Goal: Information Seeking & Learning: Learn about a topic

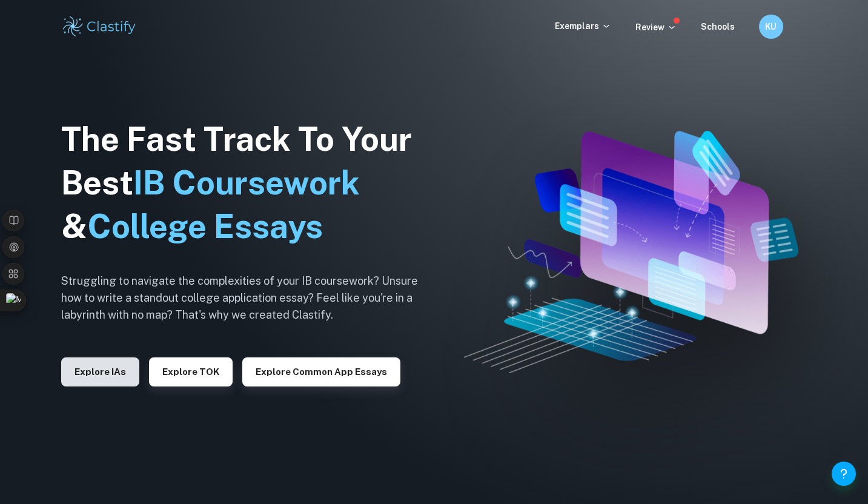
click at [121, 372] on button "Explore IAs" at bounding box center [100, 371] width 78 height 29
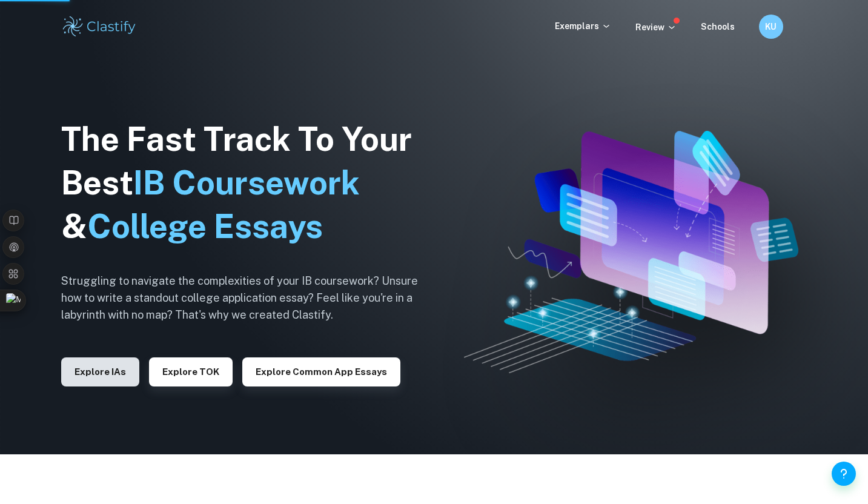
scroll to position [114, 0]
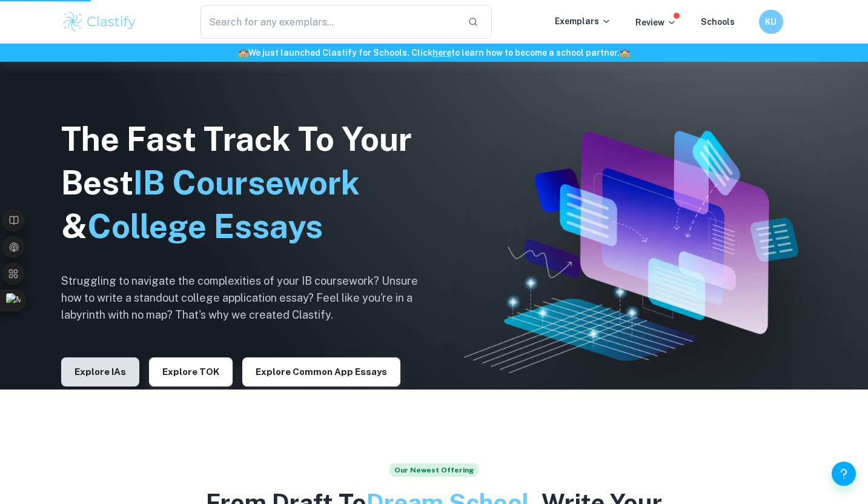
click at [115, 368] on button "Explore IAs" at bounding box center [100, 371] width 78 height 29
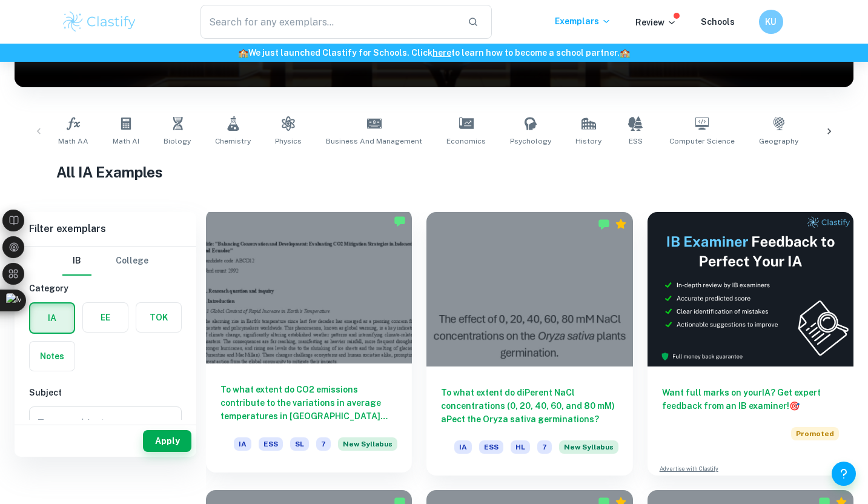
scroll to position [234, 0]
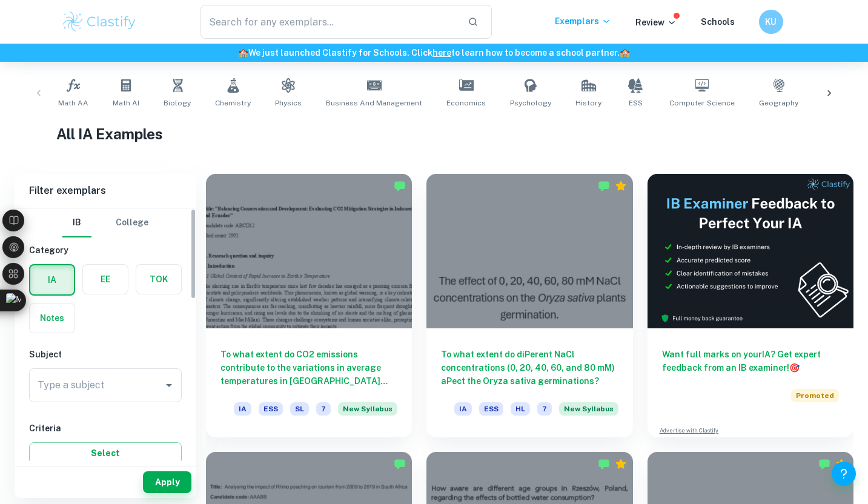
click at [117, 262] on div "EE" at bounding box center [101, 276] width 53 height 39
click at [108, 283] on label "button" at bounding box center [105, 279] width 45 height 29
click at [0, 0] on input "radio" at bounding box center [0, 0] width 0 height 0
click at [98, 379] on input "Type a subject" at bounding box center [97, 385] width 124 height 23
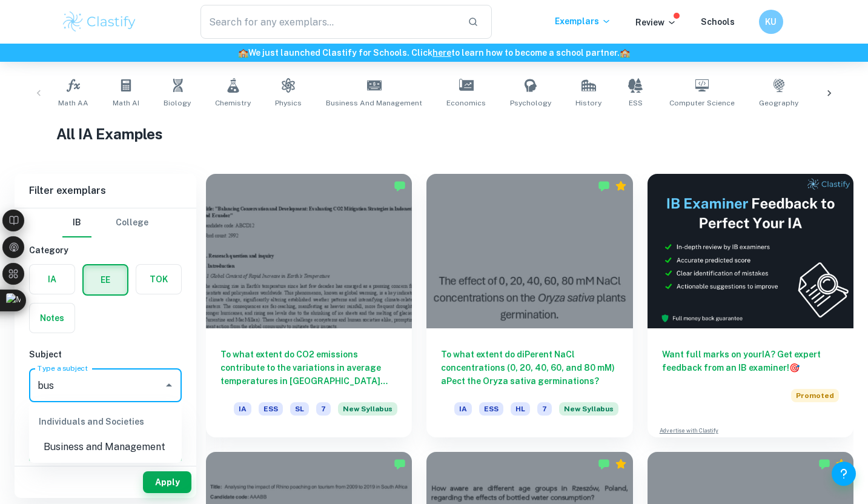
click at [108, 449] on li "Business and Management" at bounding box center [105, 447] width 153 height 22
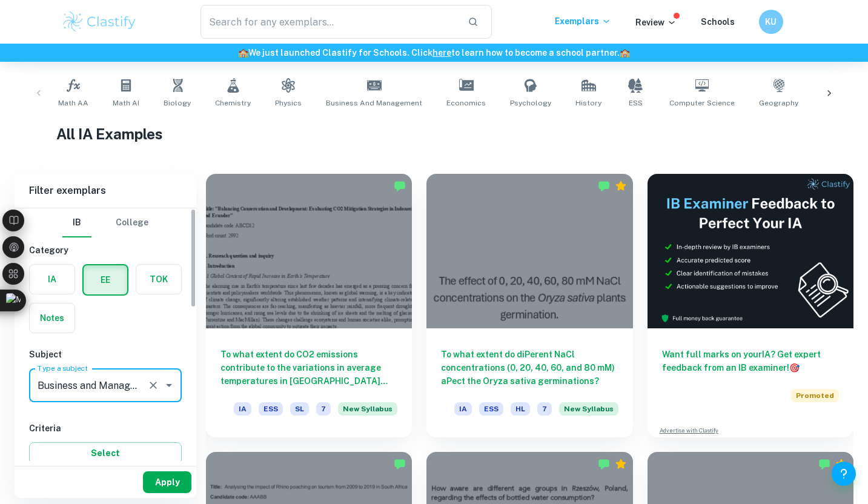
type input "Business and Management"
click at [153, 474] on button "Apply" at bounding box center [167, 482] width 48 height 22
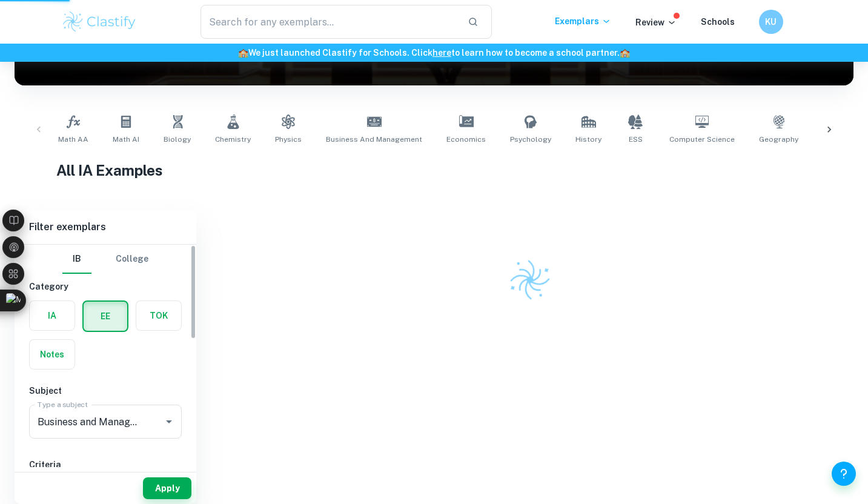
scroll to position [137, 0]
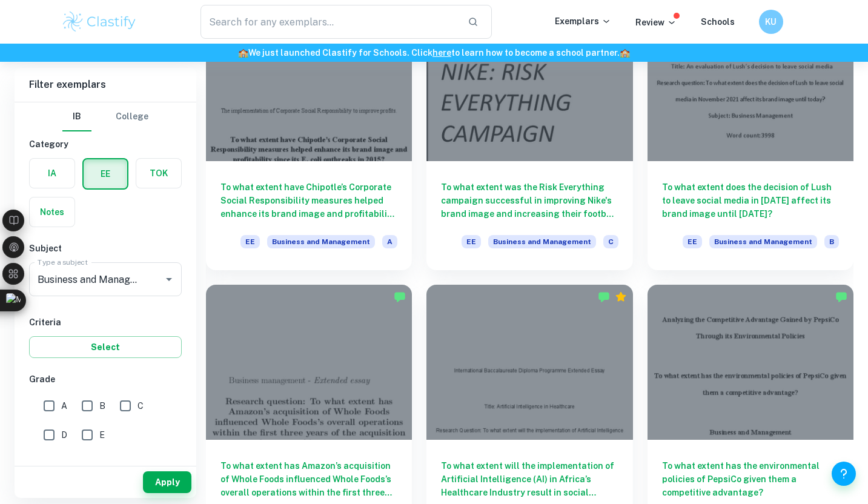
scroll to position [391, 0]
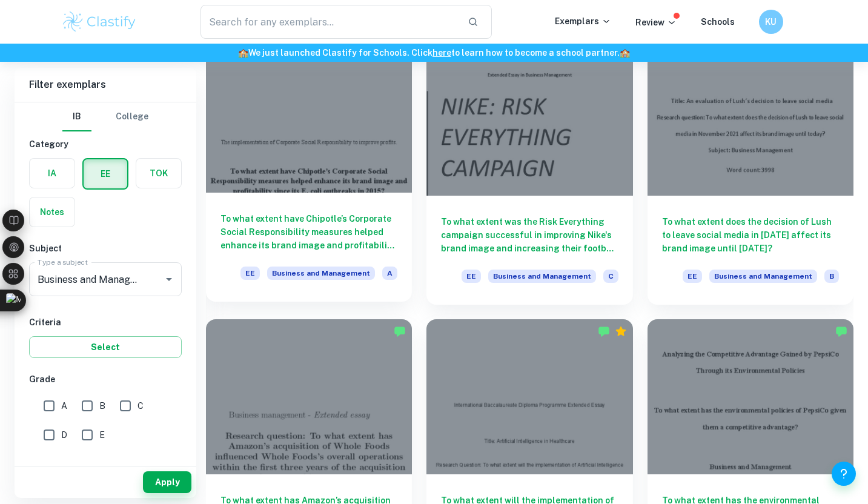
click at [379, 165] on div at bounding box center [309, 115] width 206 height 154
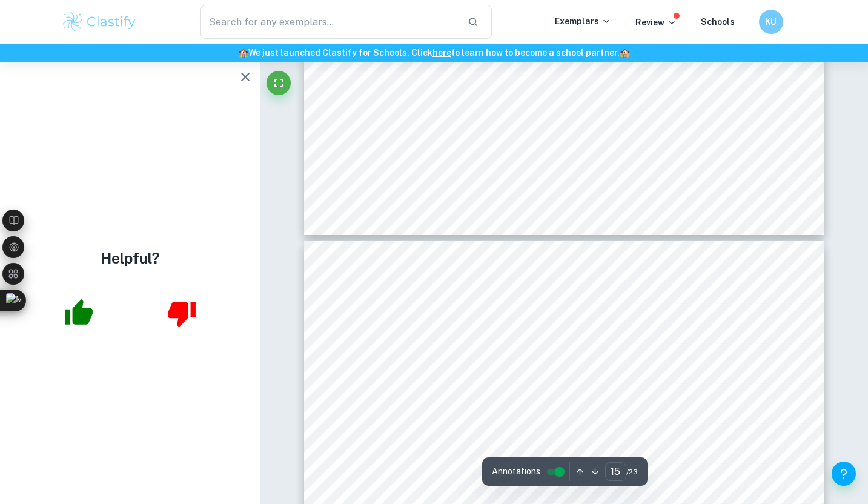
scroll to position [9714, 0]
click at [245, 76] on icon "button" at bounding box center [245, 77] width 8 height 8
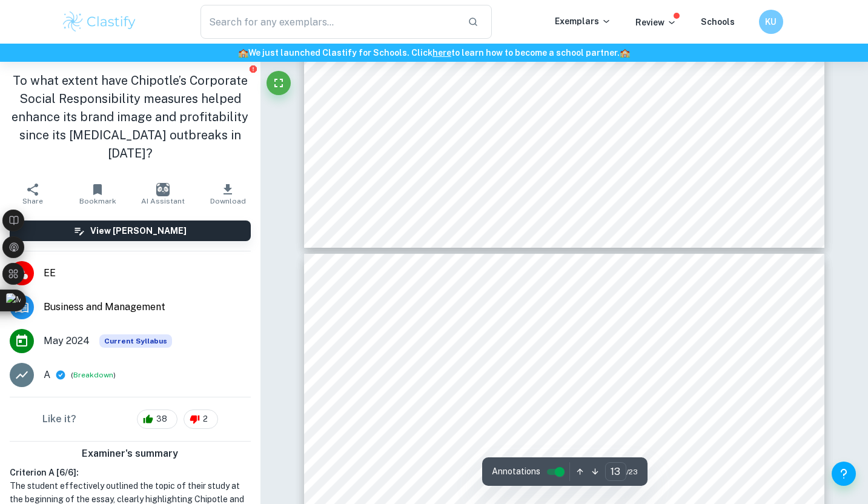
type input "12"
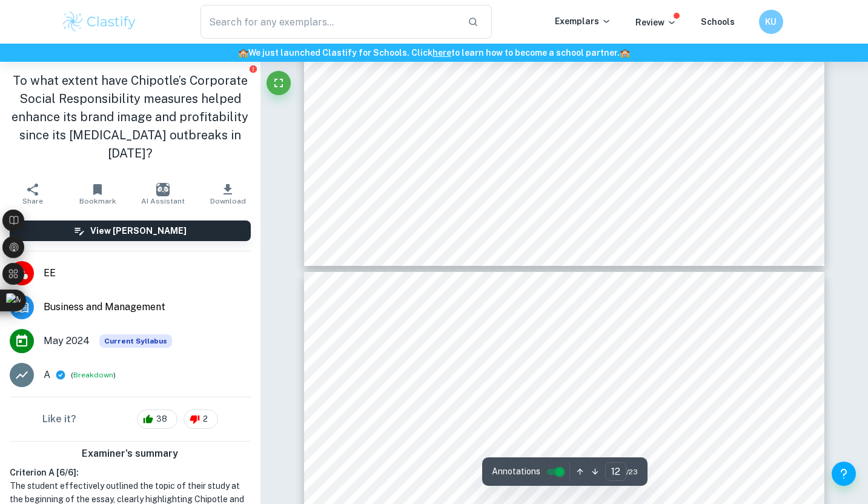
scroll to position [7759, 0]
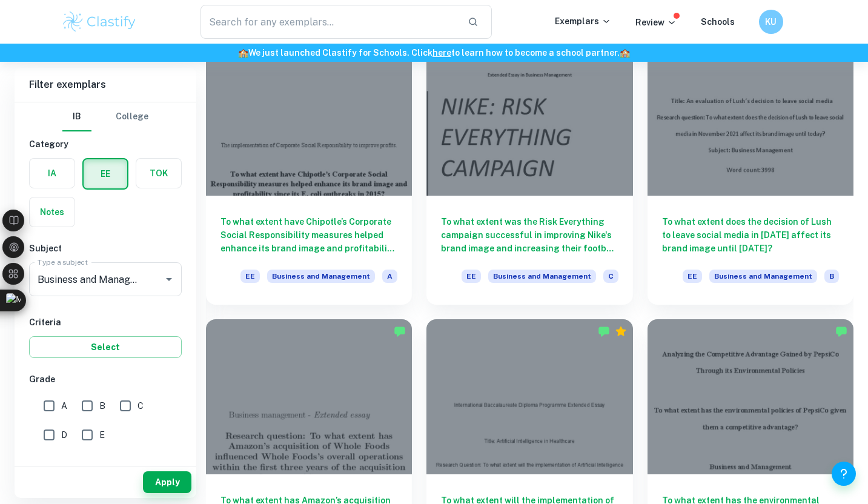
scroll to position [60, 0]
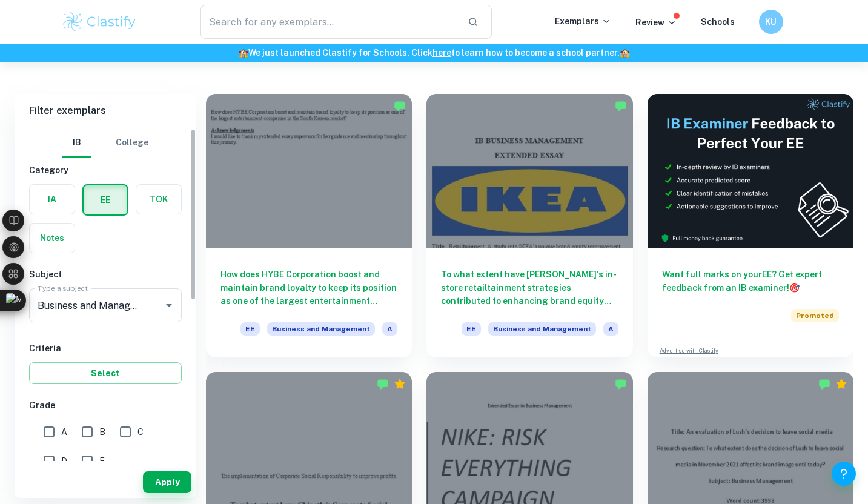
click at [53, 428] on input "A" at bounding box center [49, 432] width 24 height 24
checkbox input "true"
click at [177, 474] on button "Apply" at bounding box center [167, 482] width 48 height 22
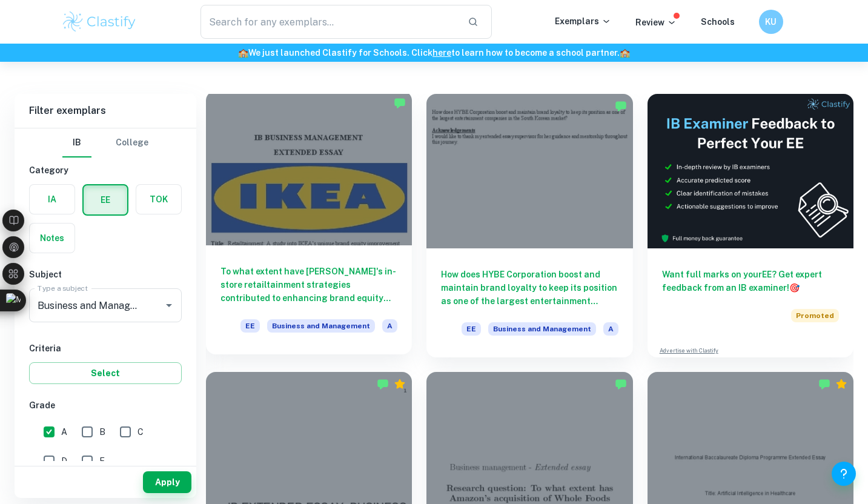
click at [350, 217] on div at bounding box center [309, 168] width 206 height 154
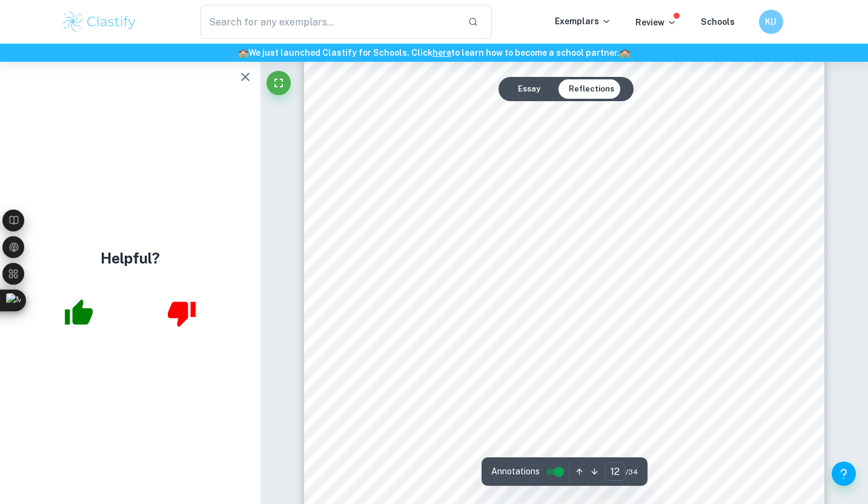
scroll to position [8445, 0]
click at [239, 73] on icon "button" at bounding box center [245, 77] width 15 height 15
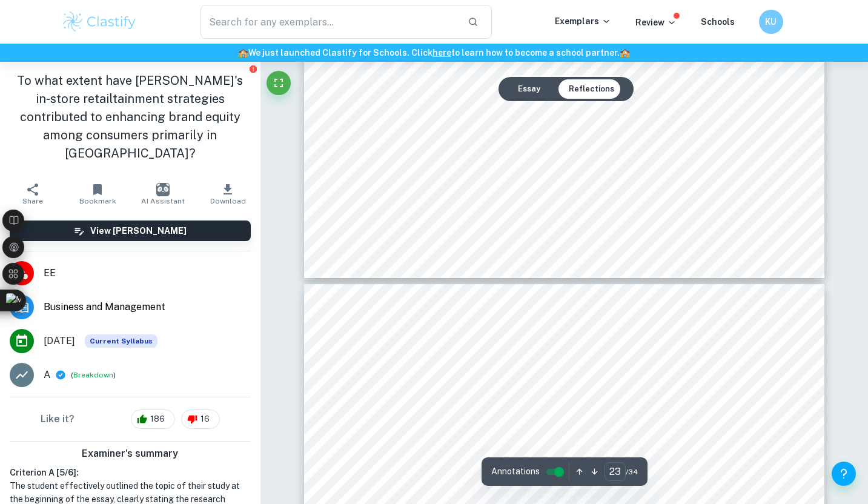
scroll to position [16650, 0]
type input "24"
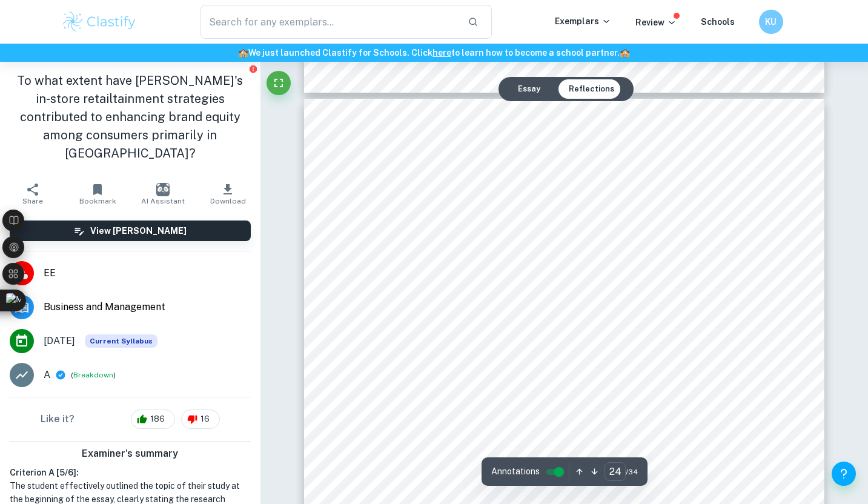
scroll to position [17433, 0]
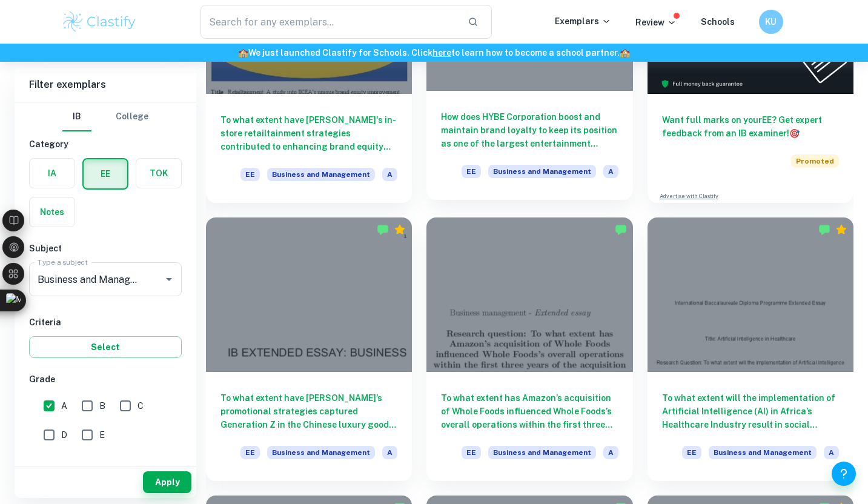
scroll to position [378, 0]
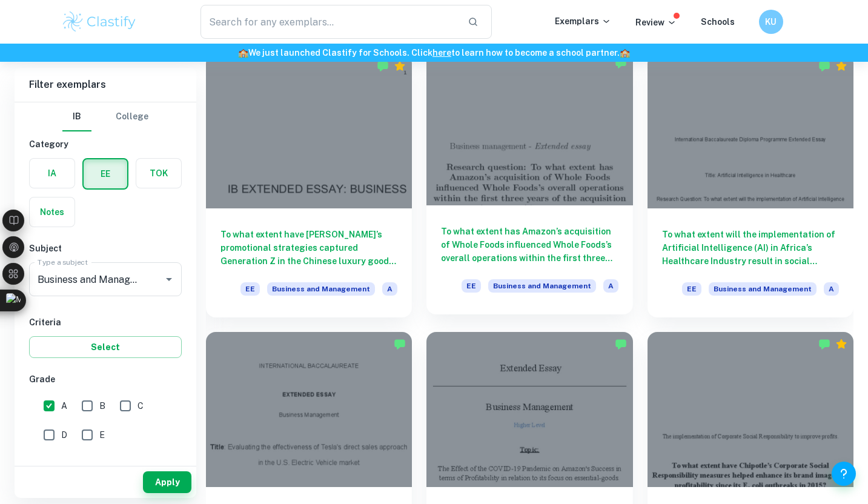
click at [601, 173] on div at bounding box center [529, 128] width 206 height 154
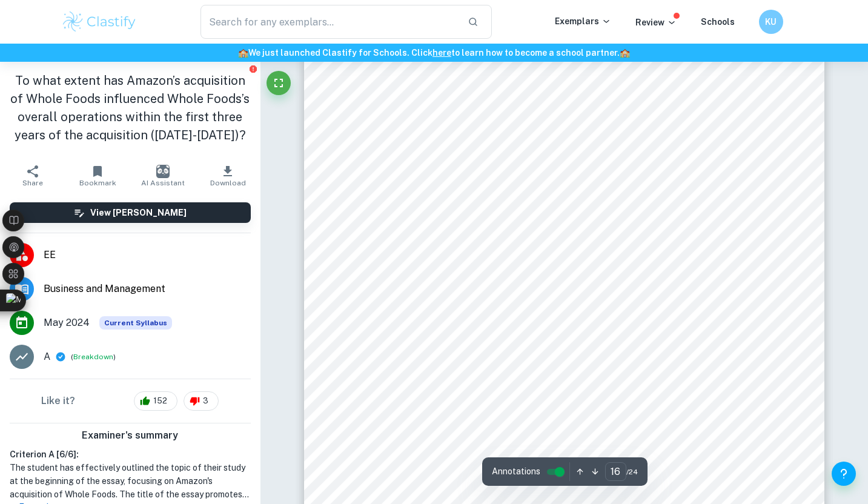
scroll to position [10537, 0]
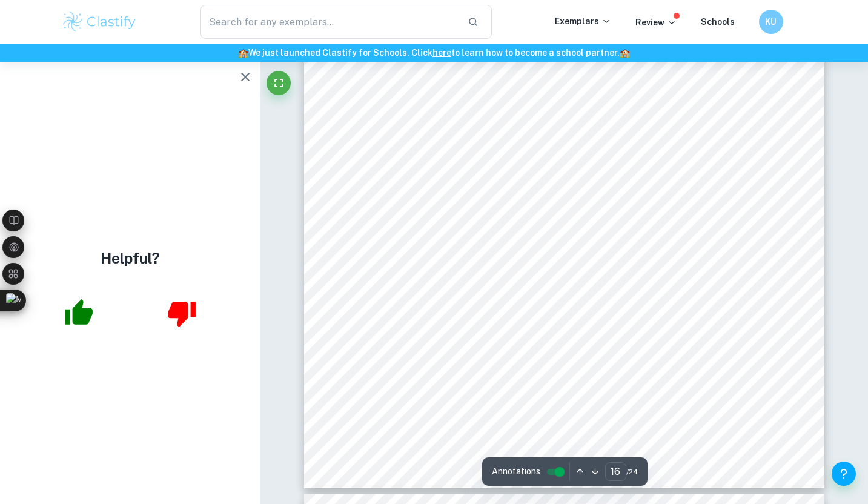
click at [245, 82] on icon "button" at bounding box center [245, 77] width 15 height 15
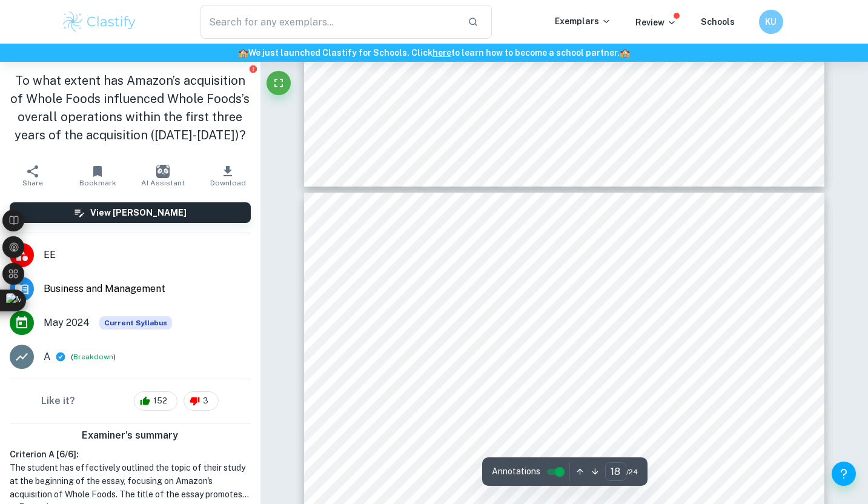
type input "17"
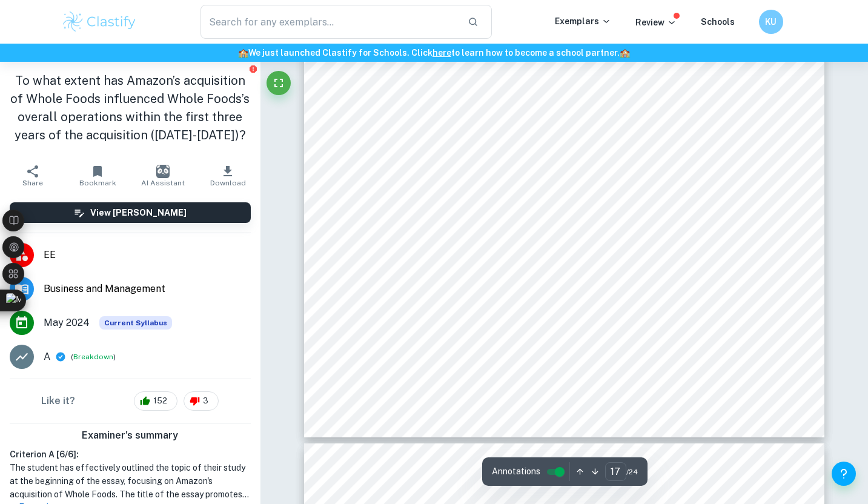
scroll to position [11217, 0]
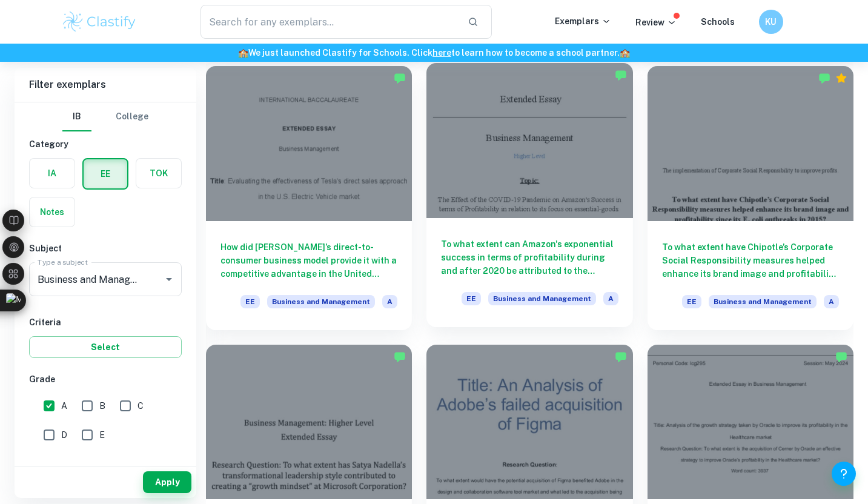
scroll to position [646, 0]
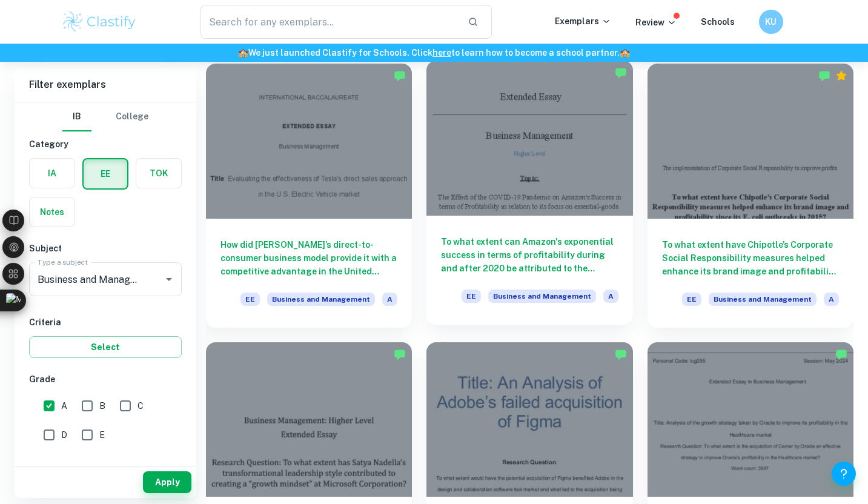
click at [489, 173] on div at bounding box center [529, 138] width 206 height 154
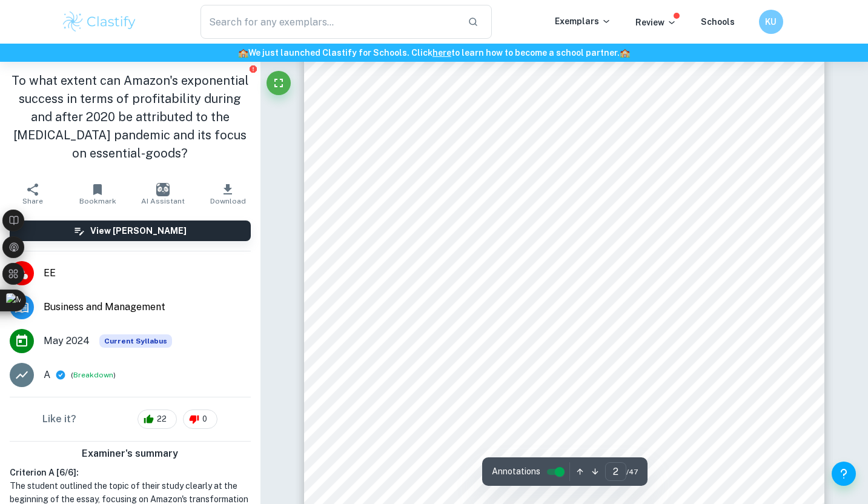
scroll to position [946, 0]
click at [453, 286] on span "Profitability (Financial Analysis)" at bounding box center [482, 290] width 145 height 11
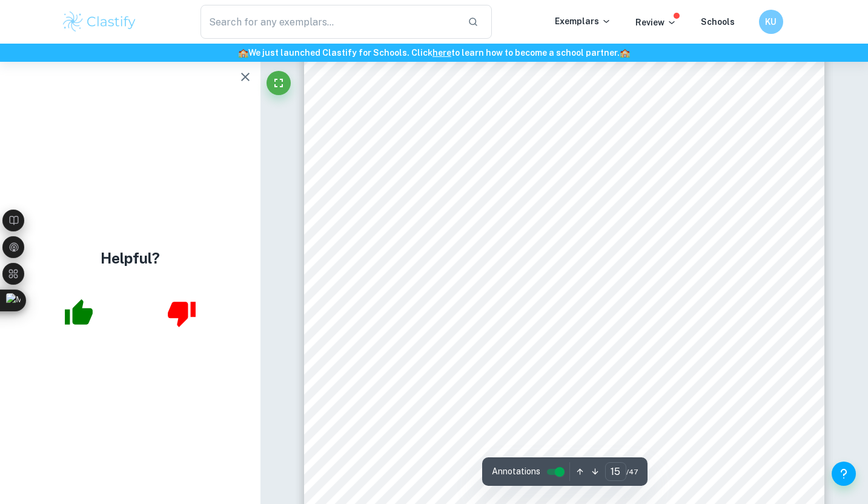
scroll to position [9716, 0]
click at [245, 78] on icon "button" at bounding box center [245, 77] width 15 height 15
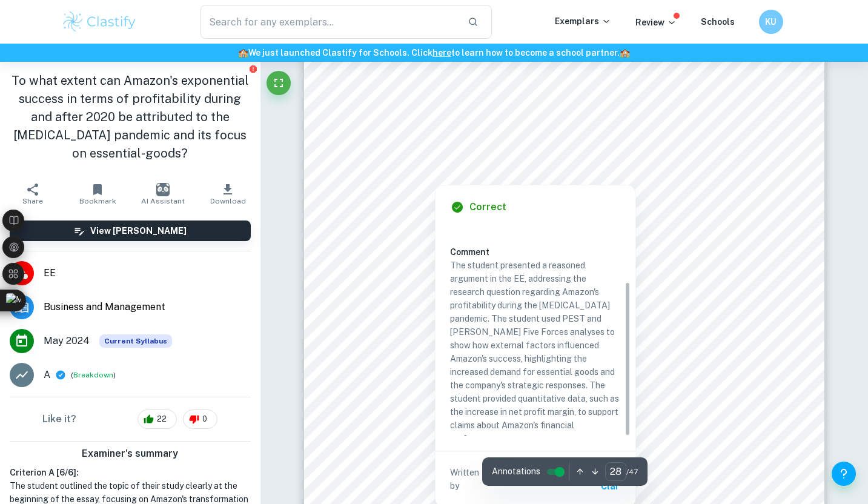
scroll to position [18657, 0]
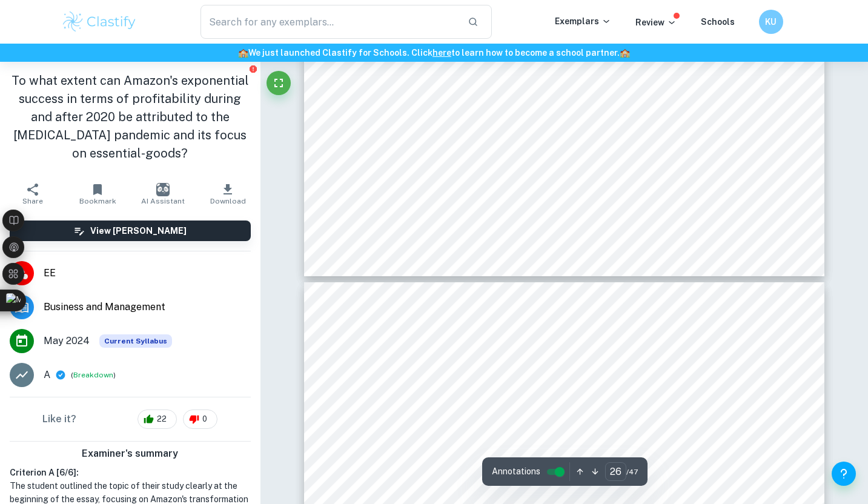
type input "25"
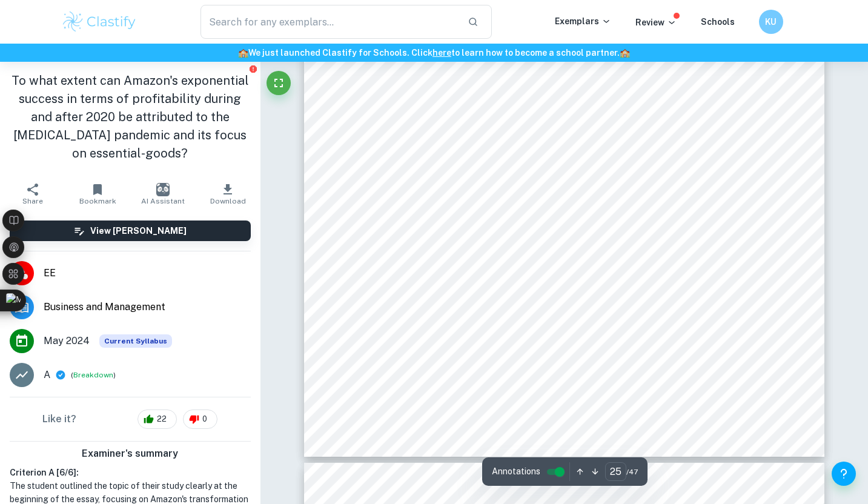
scroll to position [16848, 0]
